Goal: Task Accomplishment & Management: Use online tool/utility

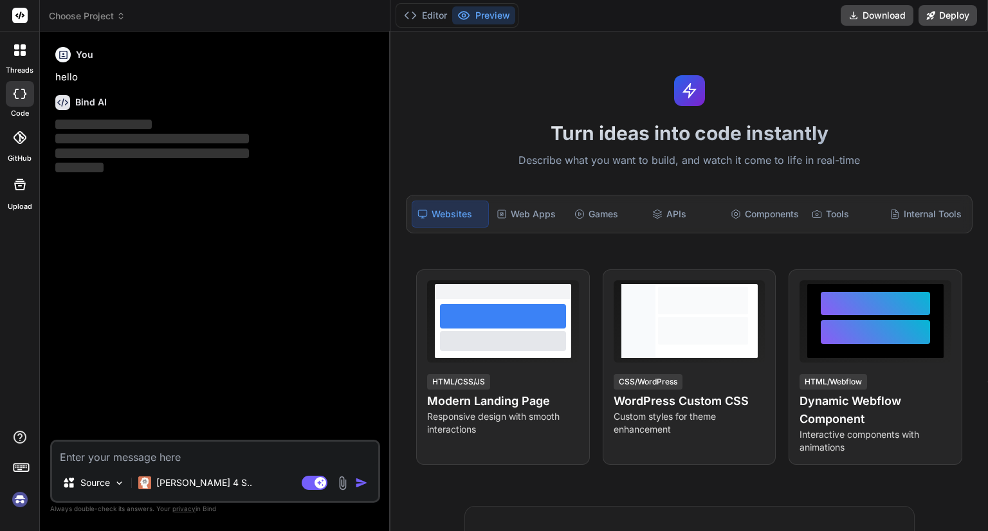
click at [18, 505] on img at bounding box center [20, 500] width 22 height 22
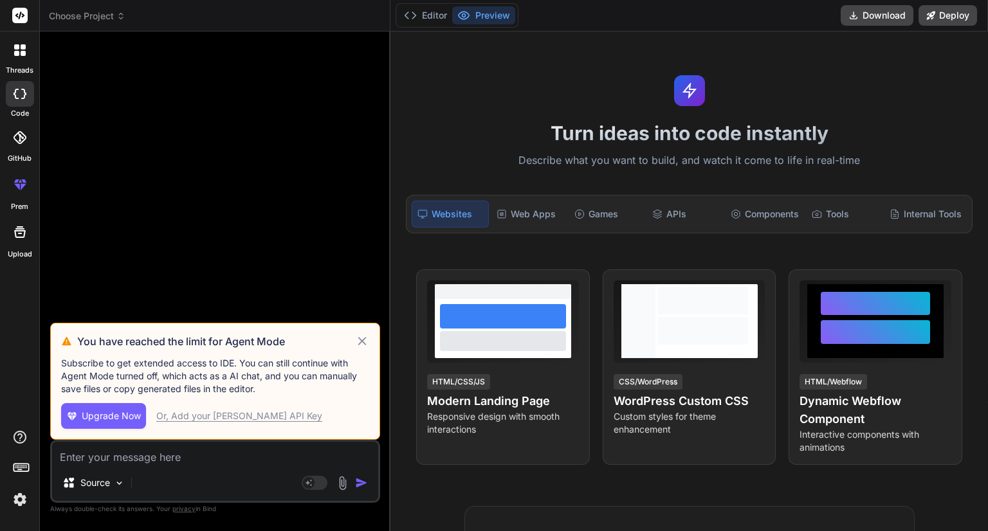
click at [364, 340] on icon at bounding box center [362, 341] width 8 height 8
type textarea "x"
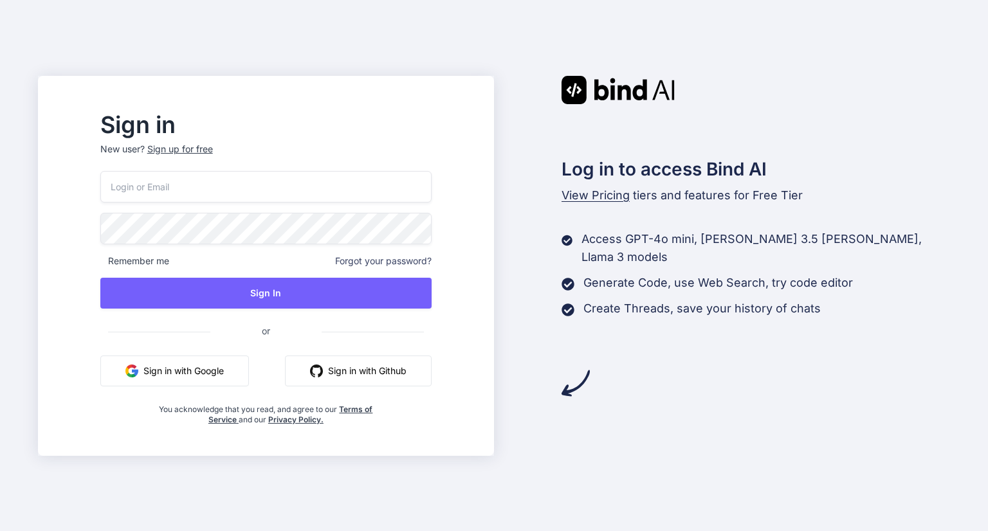
click at [212, 370] on button "Sign in with Google" at bounding box center [174, 371] width 149 height 31
